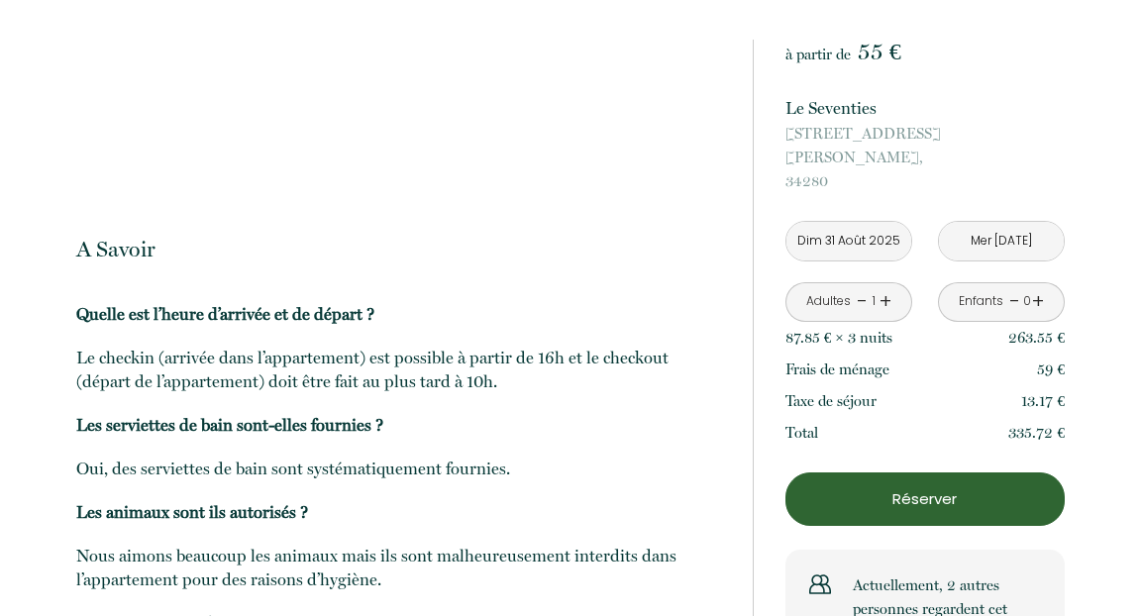
scroll to position [1774, 0]
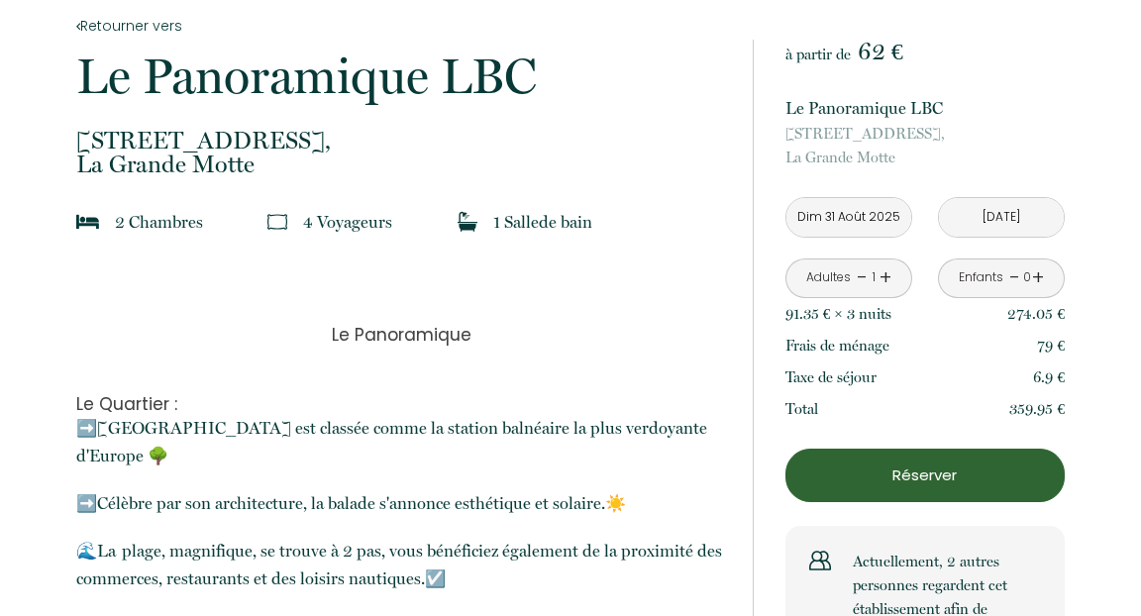
scroll to position [380, 0]
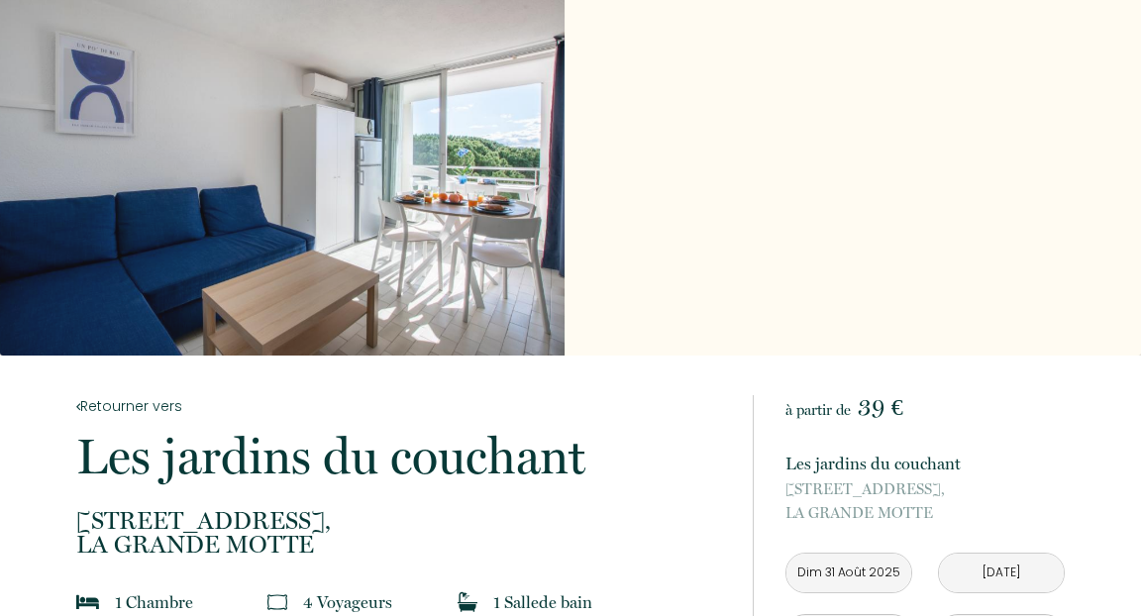
scroll to position [32, 0]
click at [373, 165] on div "Slideshow" at bounding box center [282, 161] width 564 height 387
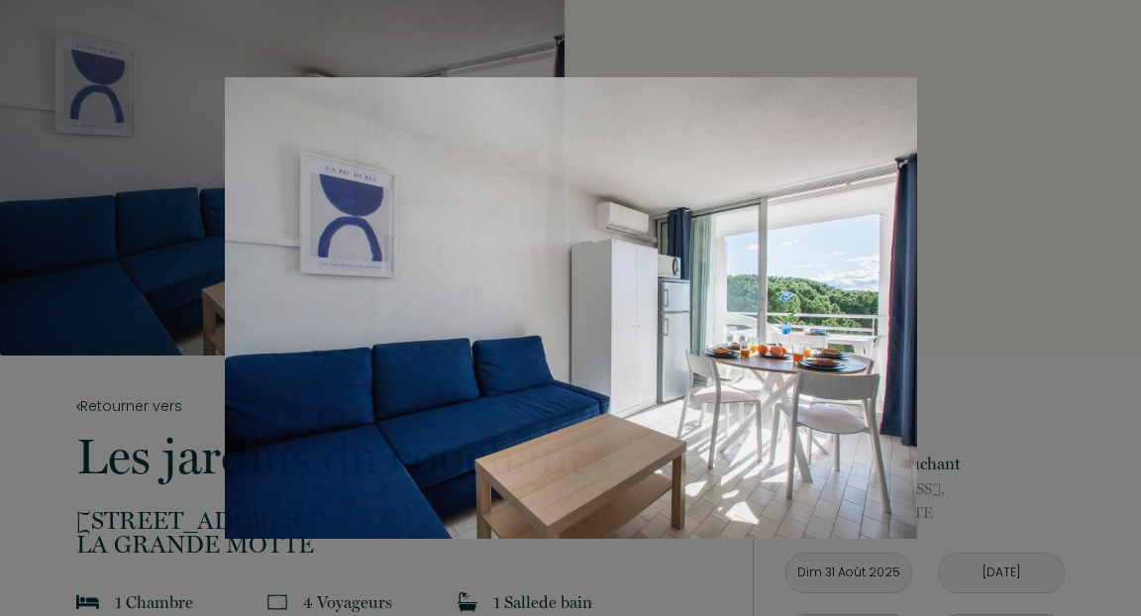
click at [1007, 424] on div at bounding box center [570, 308] width 1141 height 616
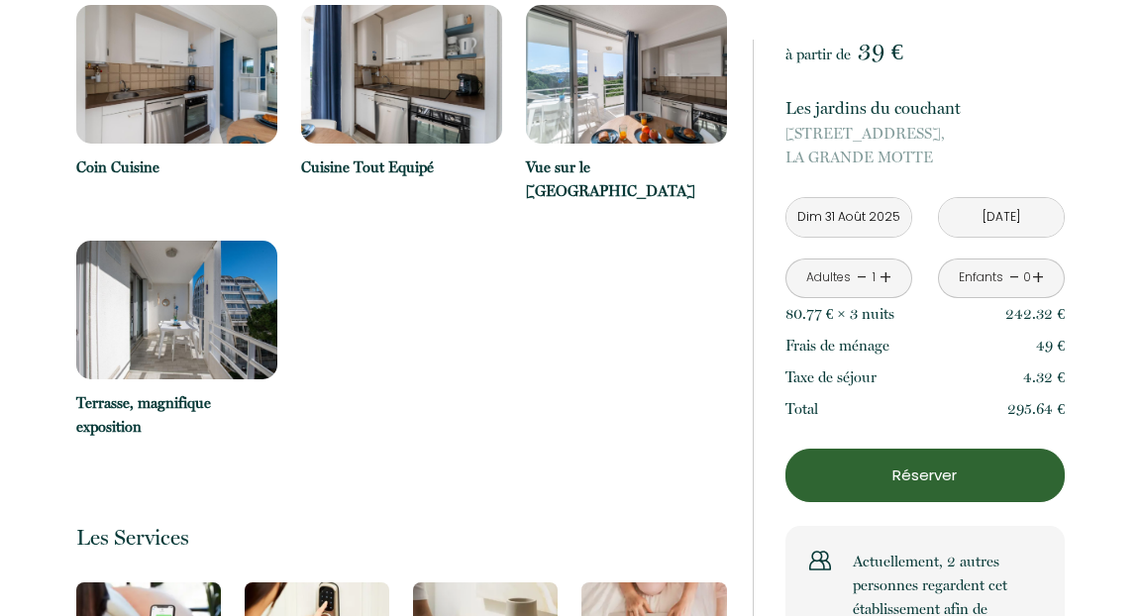
scroll to position [3643, 0]
click at [625, 64] on img at bounding box center [626, 73] width 201 height 139
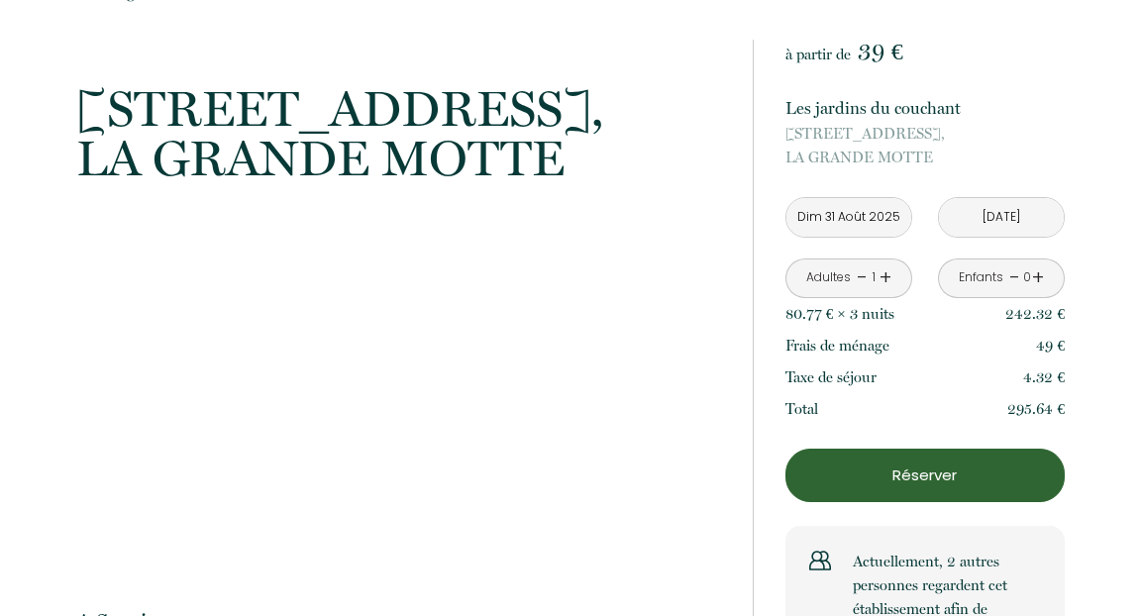
scroll to position [4721, 0]
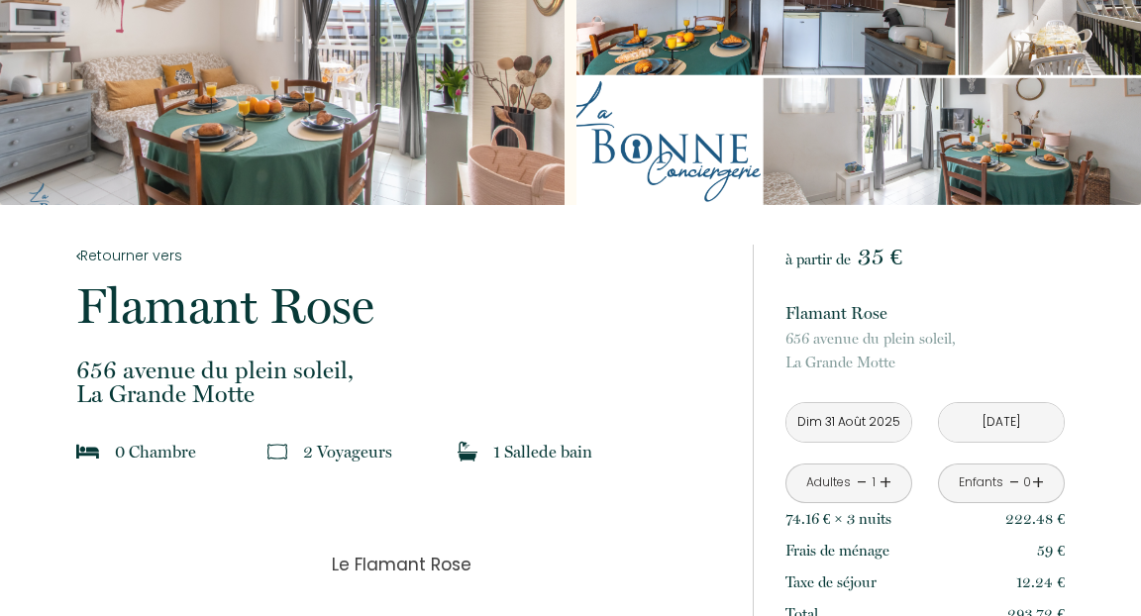
scroll to position [158, 0]
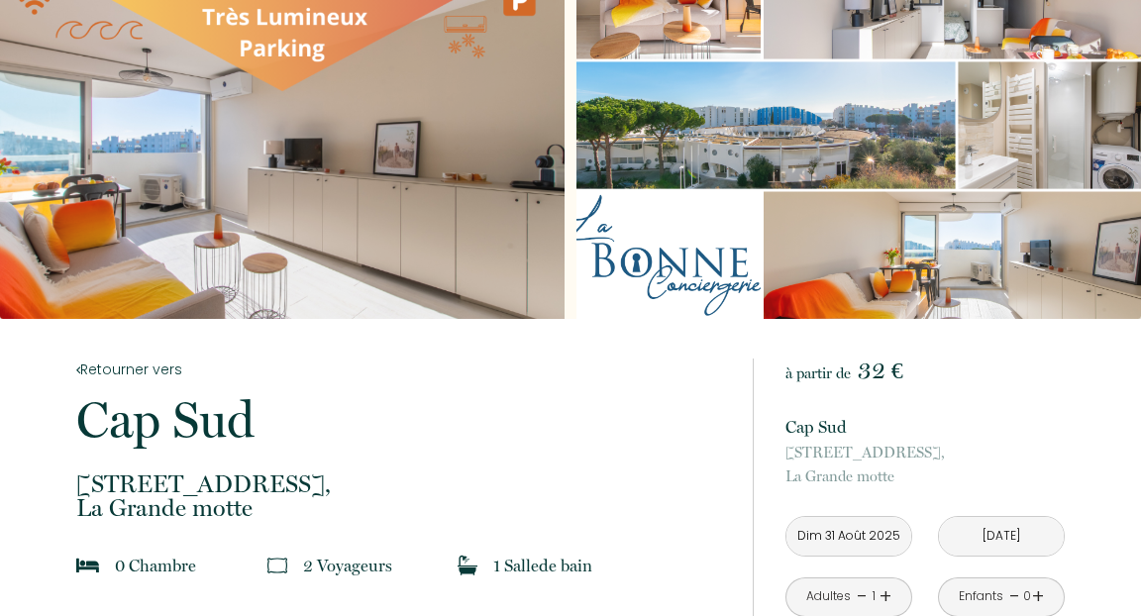
scroll to position [63, 0]
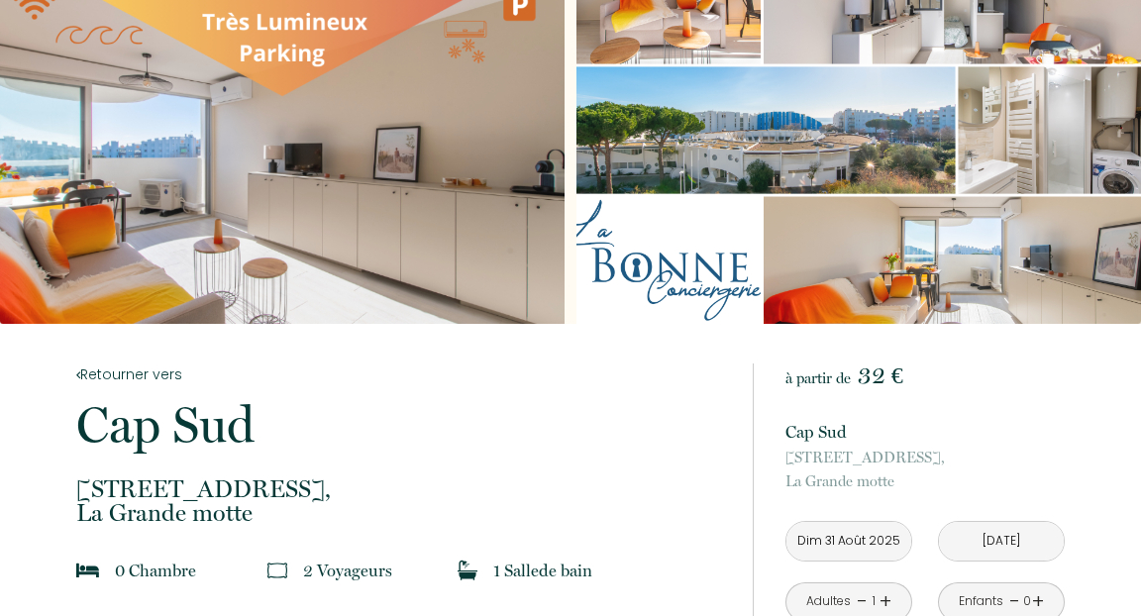
click at [442, 102] on div "Slideshow" at bounding box center [282, 130] width 564 height 387
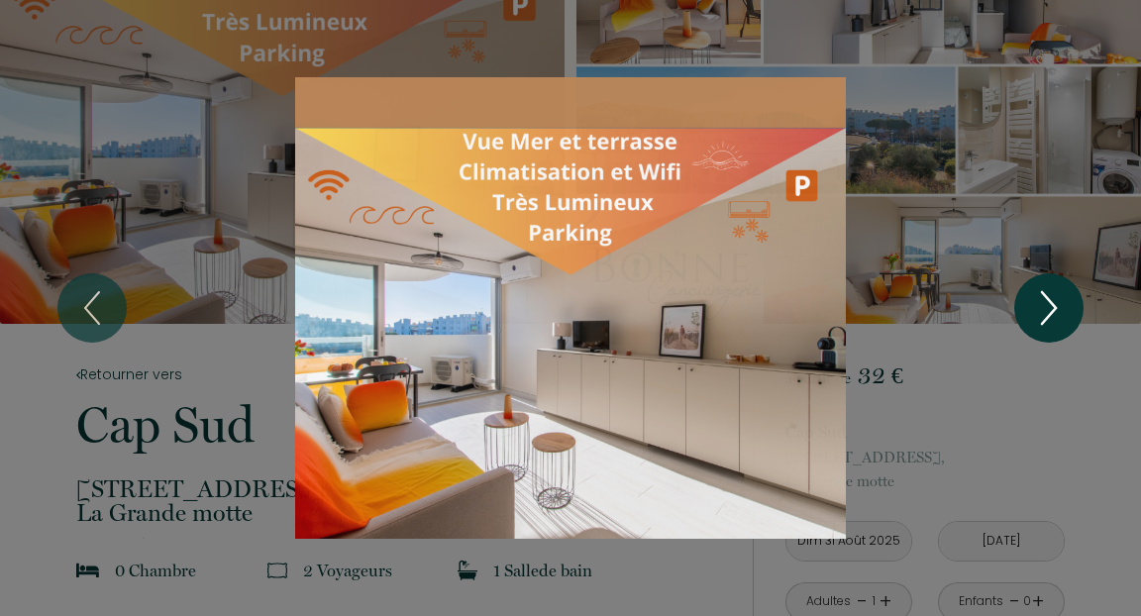
click at [1068, 315] on icon "Next" at bounding box center [1049, 307] width 42 height 59
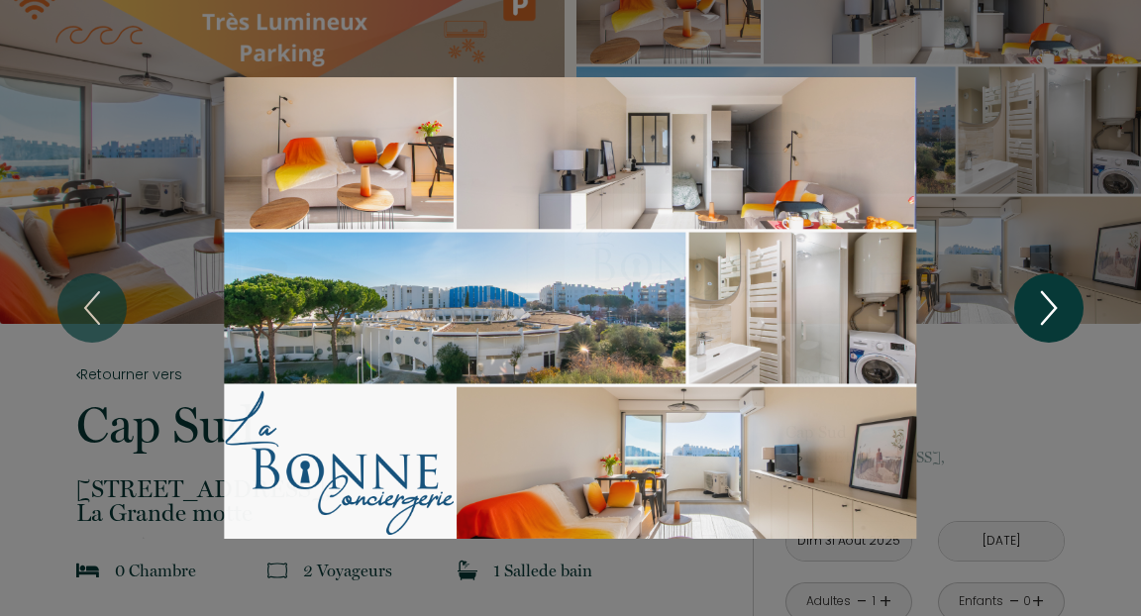
click at [1069, 315] on icon "Next" at bounding box center [1049, 307] width 42 height 59
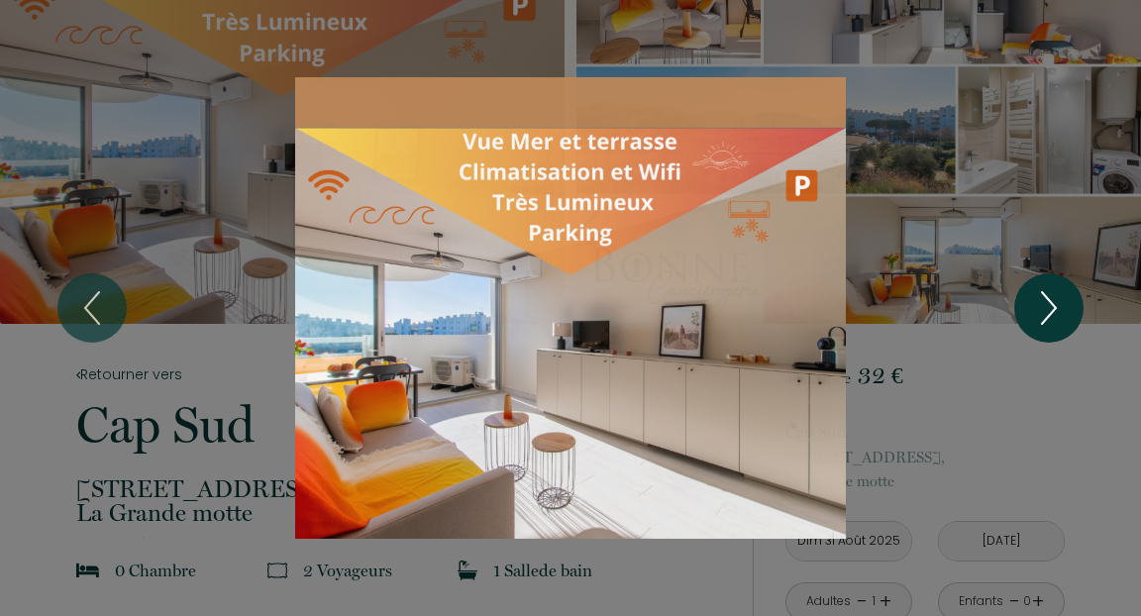
click at [1070, 316] on button "Next" at bounding box center [1048, 307] width 69 height 69
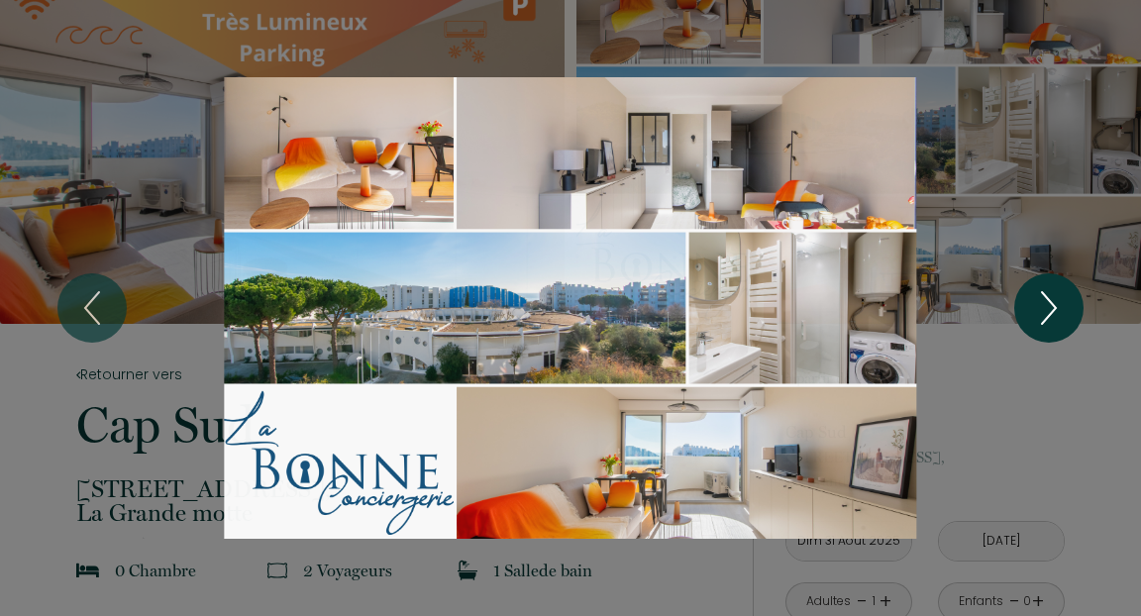
click at [1070, 317] on button "Next" at bounding box center [1048, 307] width 69 height 69
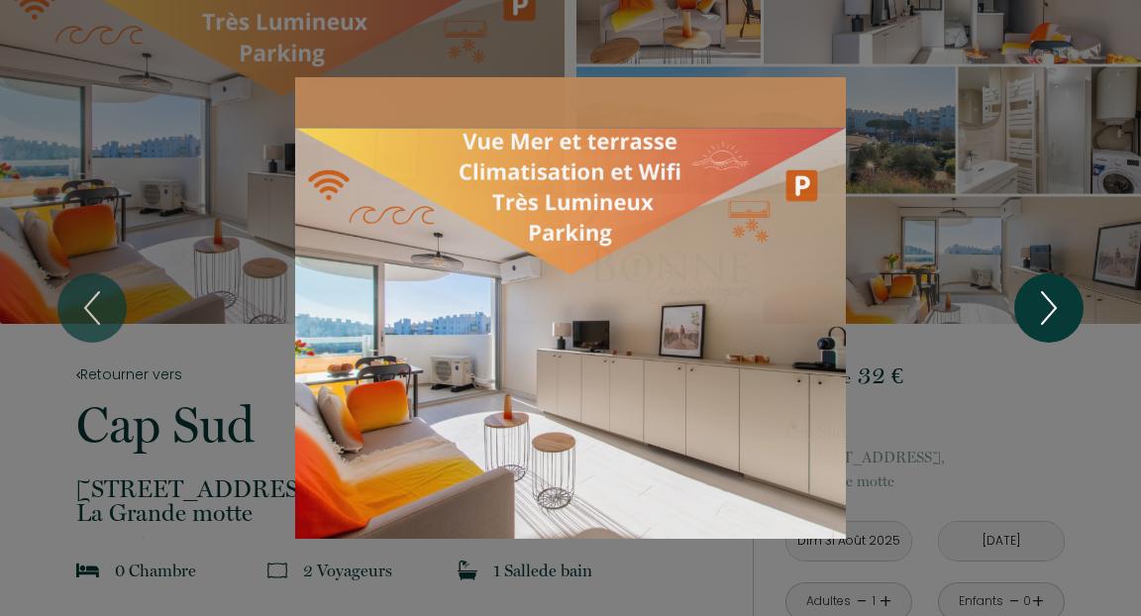
click at [1070, 317] on button "Next" at bounding box center [1048, 307] width 69 height 69
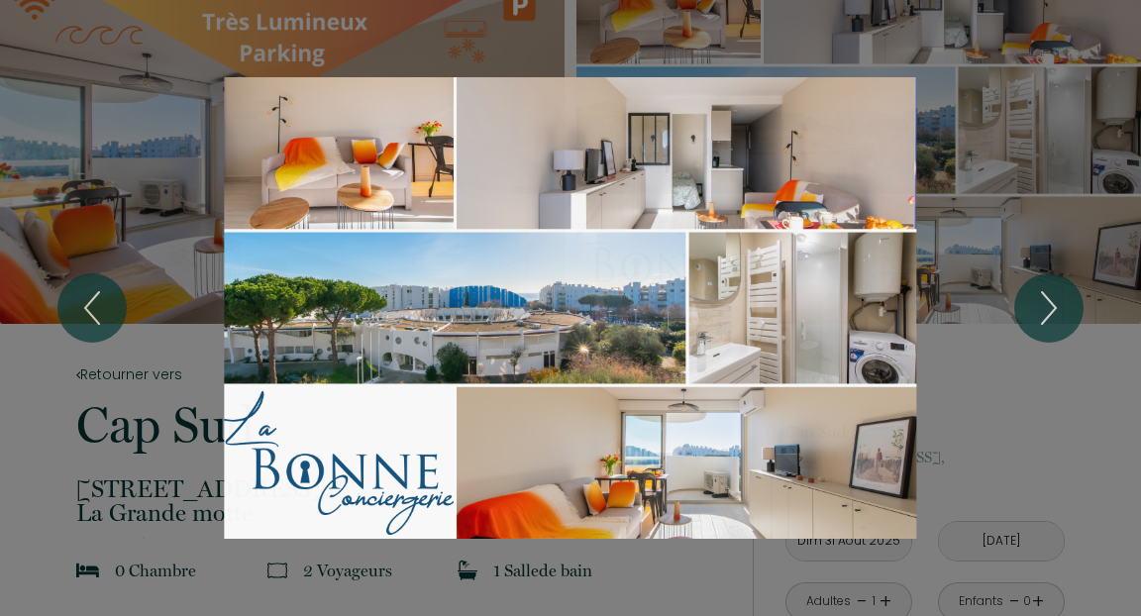
click at [1007, 425] on div "1 2" at bounding box center [570, 308] width 1141 height 616
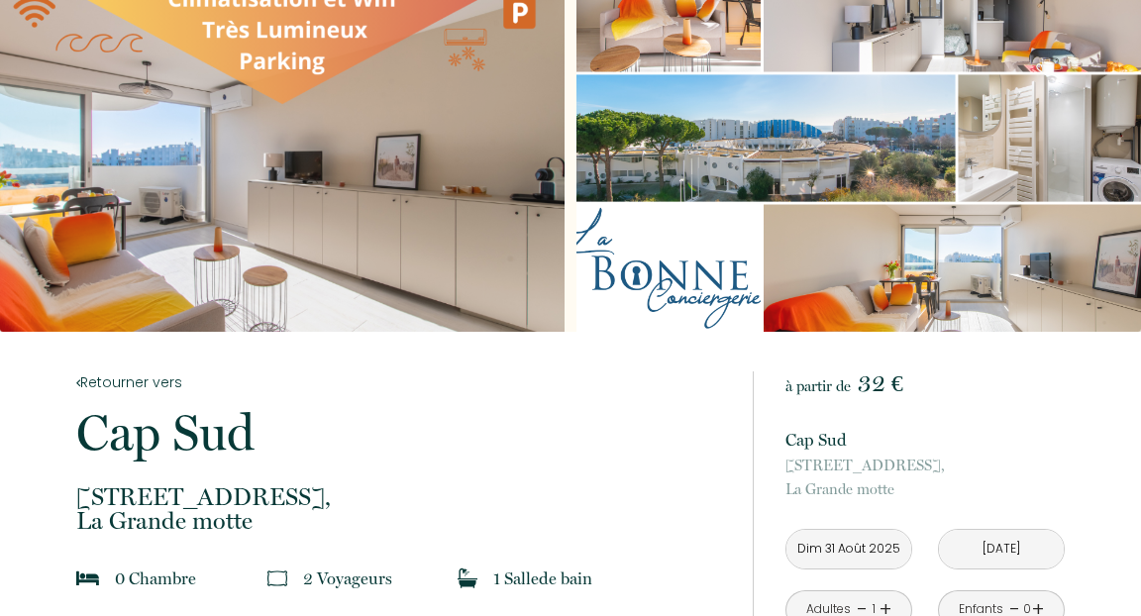
scroll to position [32, 0]
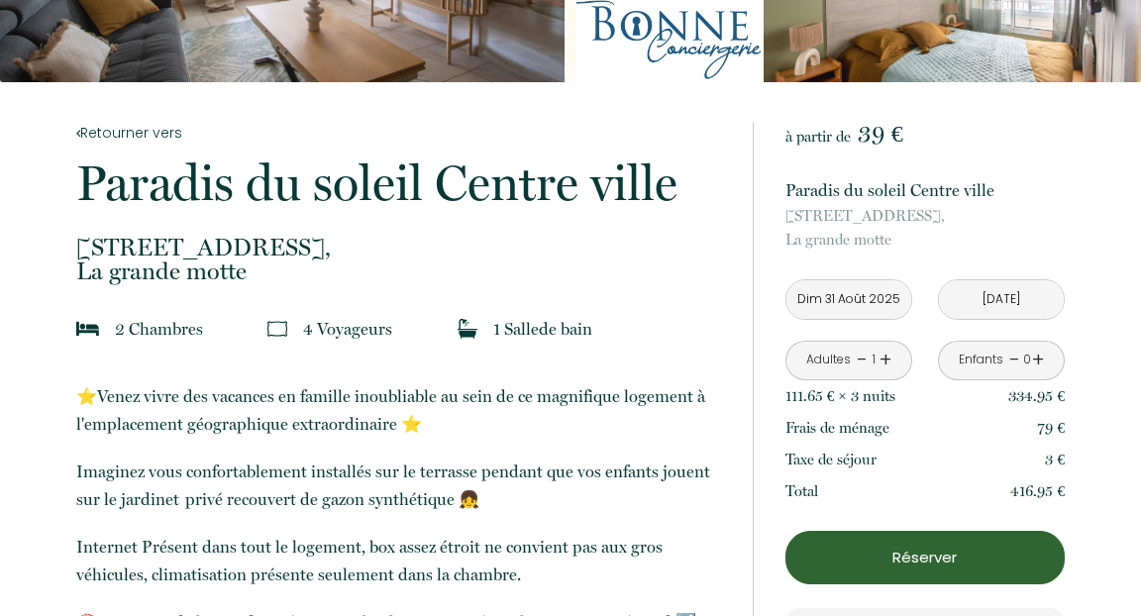
scroll to position [317, 0]
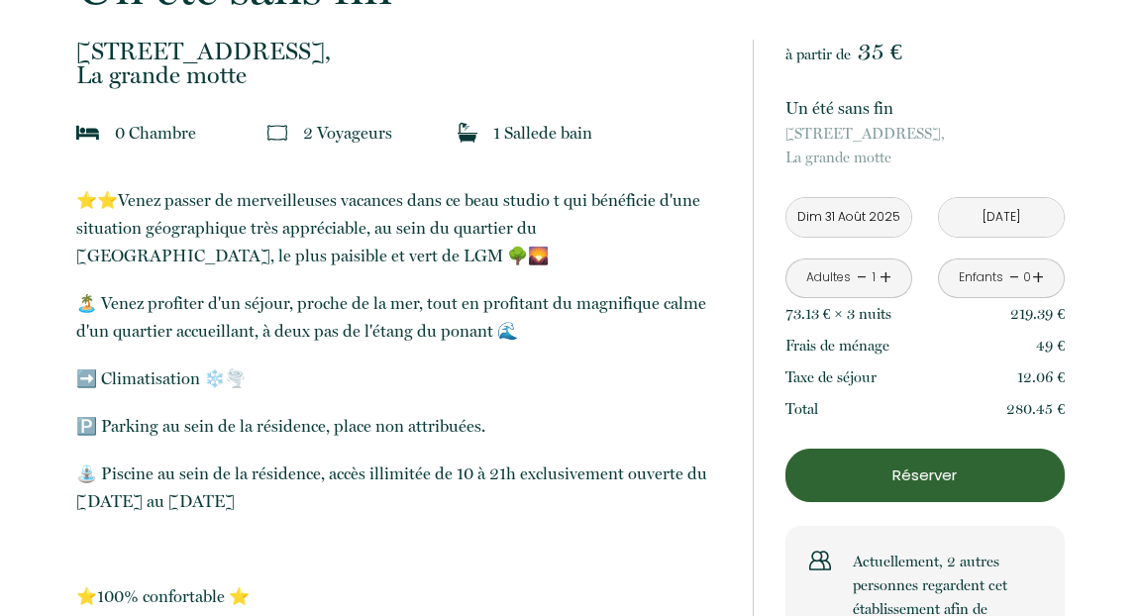
scroll to position [507, 0]
